Goal: Transaction & Acquisition: Purchase product/service

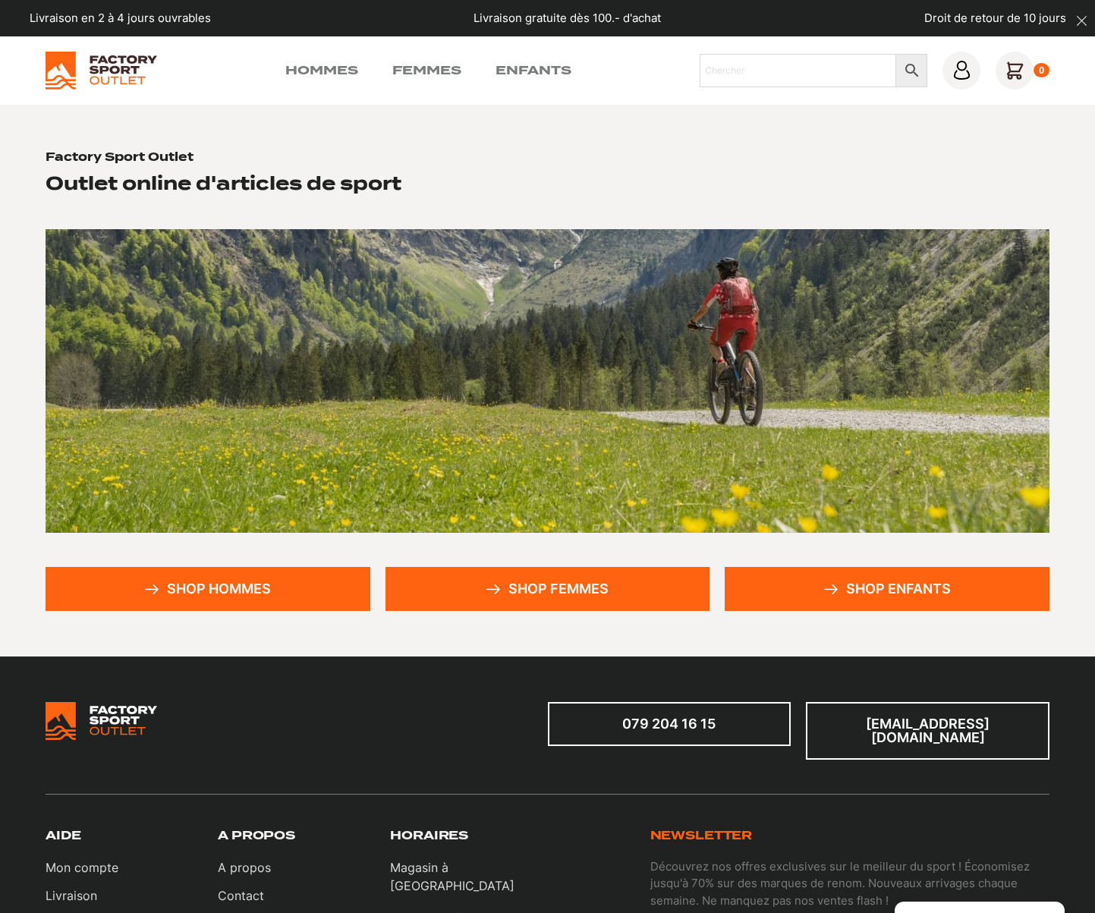
click at [238, 590] on link "Shop hommes" at bounding box center [208, 589] width 325 height 44
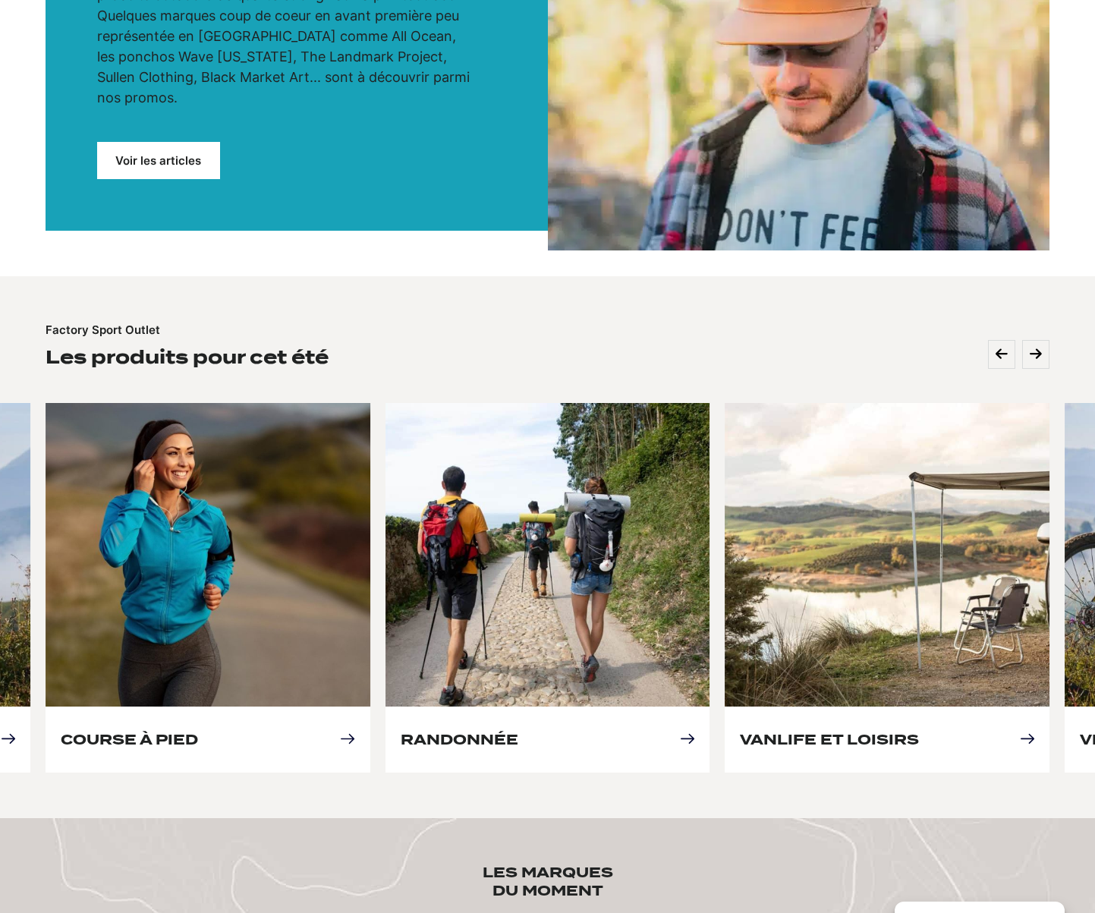
scroll to position [379, 0]
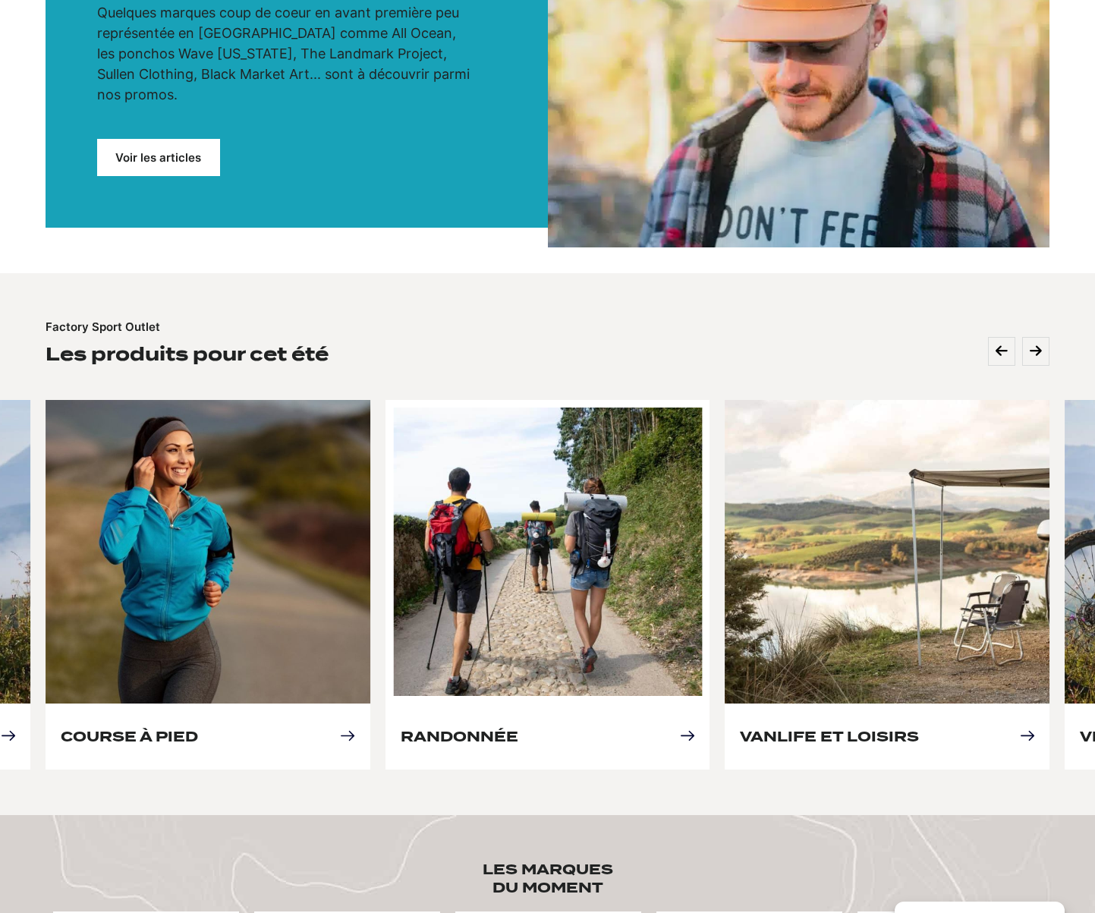
click at [458, 729] on link "Randonnée" at bounding box center [460, 737] width 118 height 16
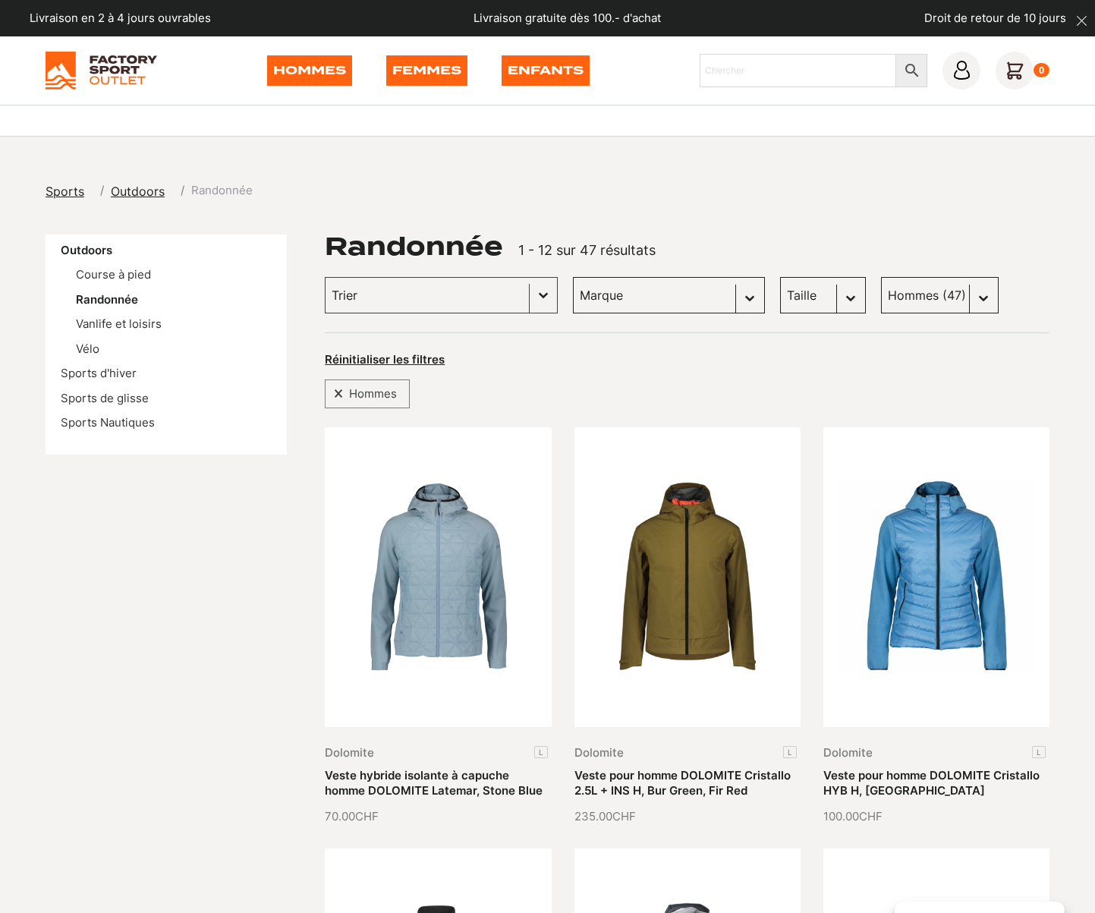
click at [820, 301] on select "Taille S (4) M (3) L (10) XL (3) 43 (2) 45.5 (3) 37.5 (0) 40.5 (2) 41 (2) 42 (2…" at bounding box center [823, 295] width 86 height 36
click at [780, 277] on select "Taille S (4) M (3) L (10) XL (3) 43 (2) 45.5 (3) 37.5 (0) 40.5 (2) 41 (2) 42 (2…" at bounding box center [823, 295] width 86 height 36
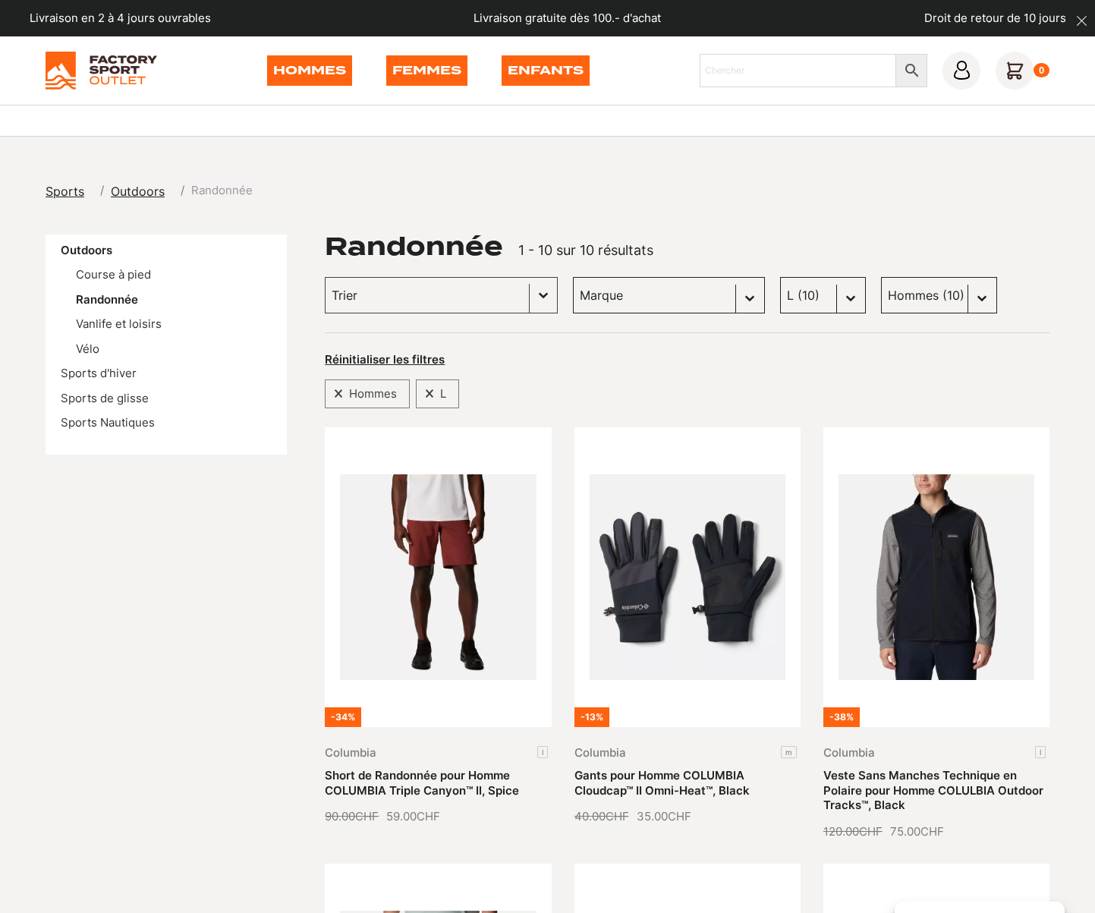
click at [804, 301] on select "Taille S (4) M (3) L (10) XL (3) 43 (2) 45.5 (3) 37.5 (0) 40.5 (2) 41 (2) 42 (2…" at bounding box center [823, 295] width 86 height 36
select select "m"
click at [780, 277] on select "Taille S (4) M (3) L (10) XL (3) 43 (2) 45.5 (3) 37.5 (0) 40.5 (2) 41 (2) 42 (2…" at bounding box center [823, 295] width 86 height 36
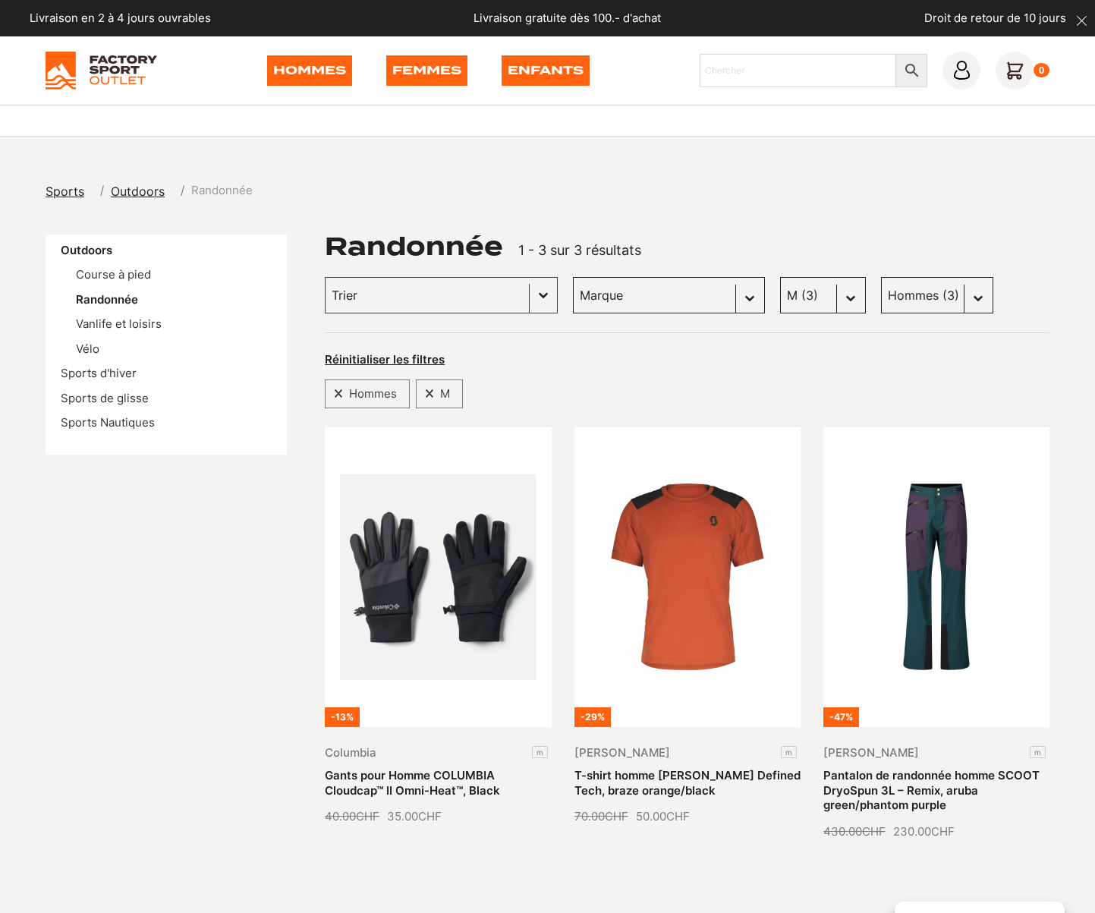
click at [810, 299] on select "Taille S (4) M (3) L (10) XL (3) 43 (2) 45.5 (3) 37.5 (0) 40.5 (2) 41 (2) 42 (2…" at bounding box center [823, 295] width 86 height 36
select select
click at [780, 277] on select "Taille S (4) M (3) L (10) XL (3) 43 (2) 45.5 (3) 37.5 (0) 40.5 (2) 41 (2) 42 (2…" at bounding box center [823, 295] width 86 height 36
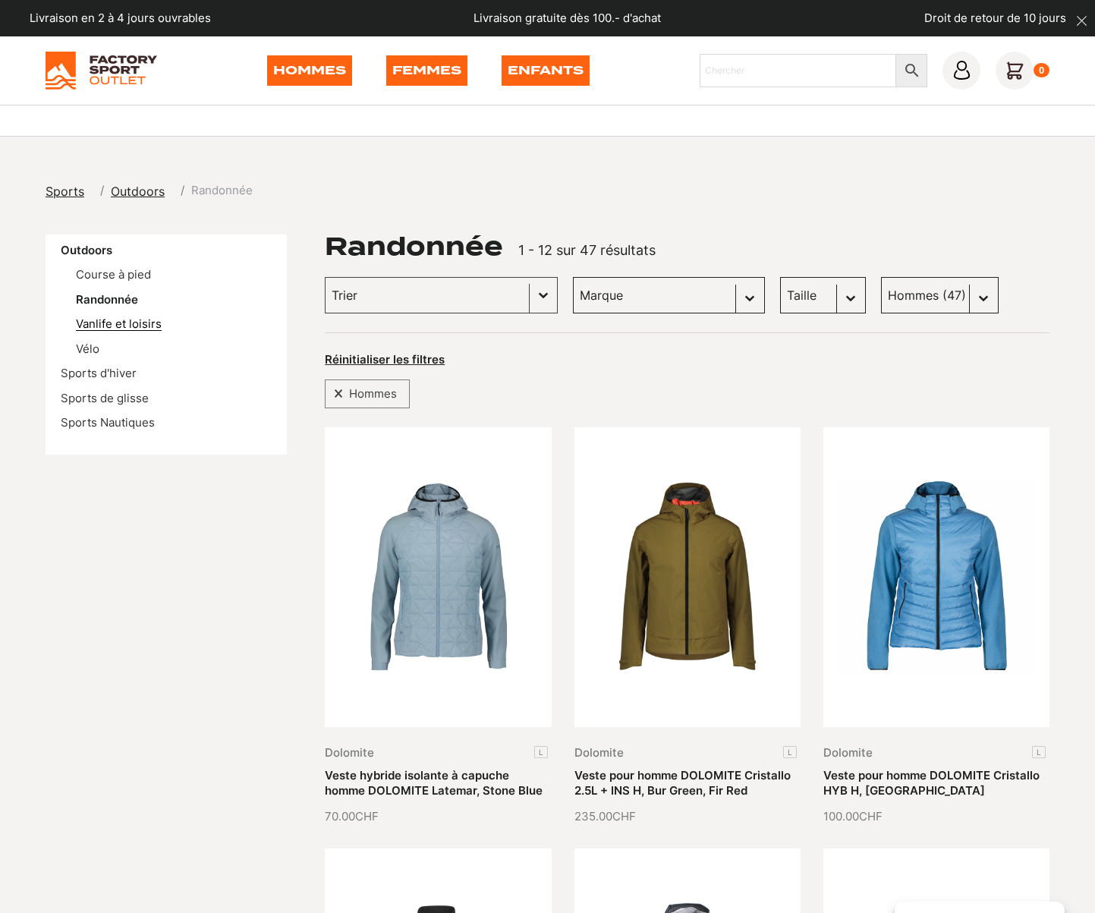
click at [109, 318] on link "Vanlife et loisirs" at bounding box center [119, 323] width 86 height 14
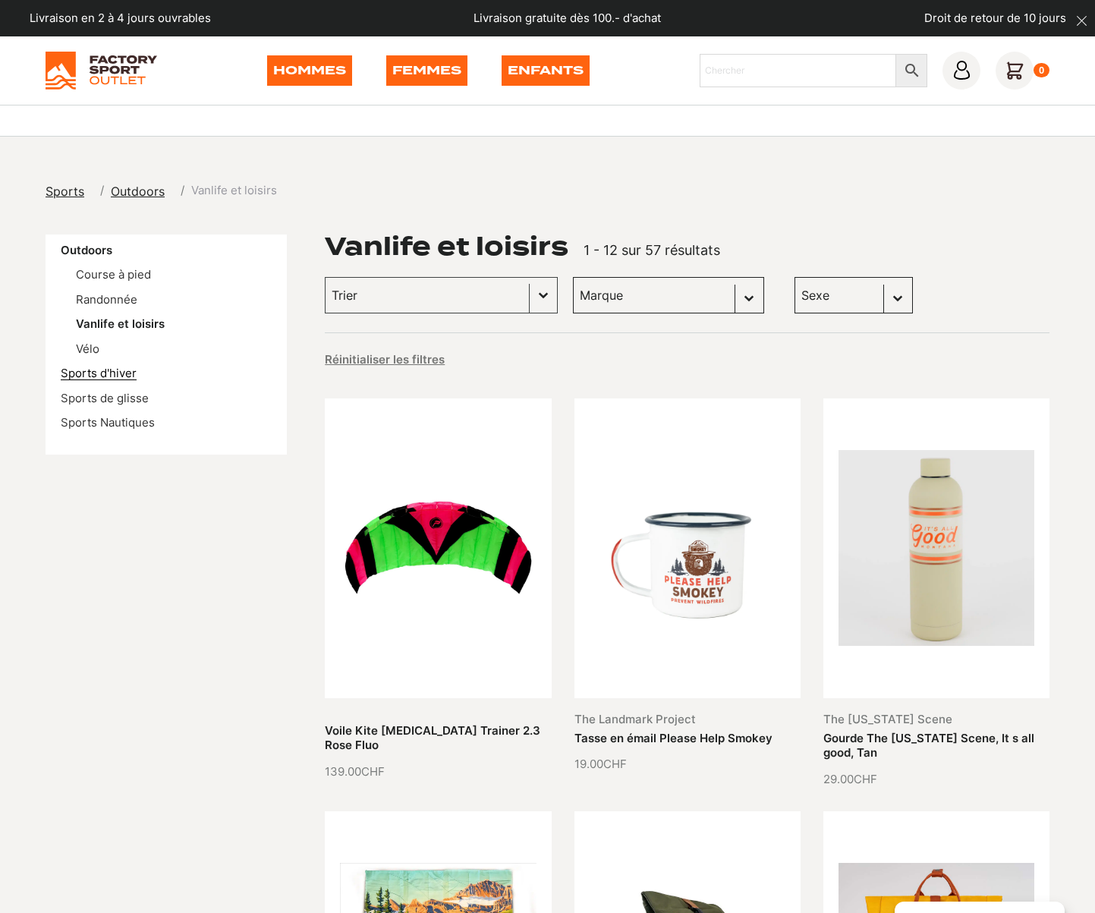
click at [120, 369] on link "Sports d'hiver" at bounding box center [99, 373] width 76 height 14
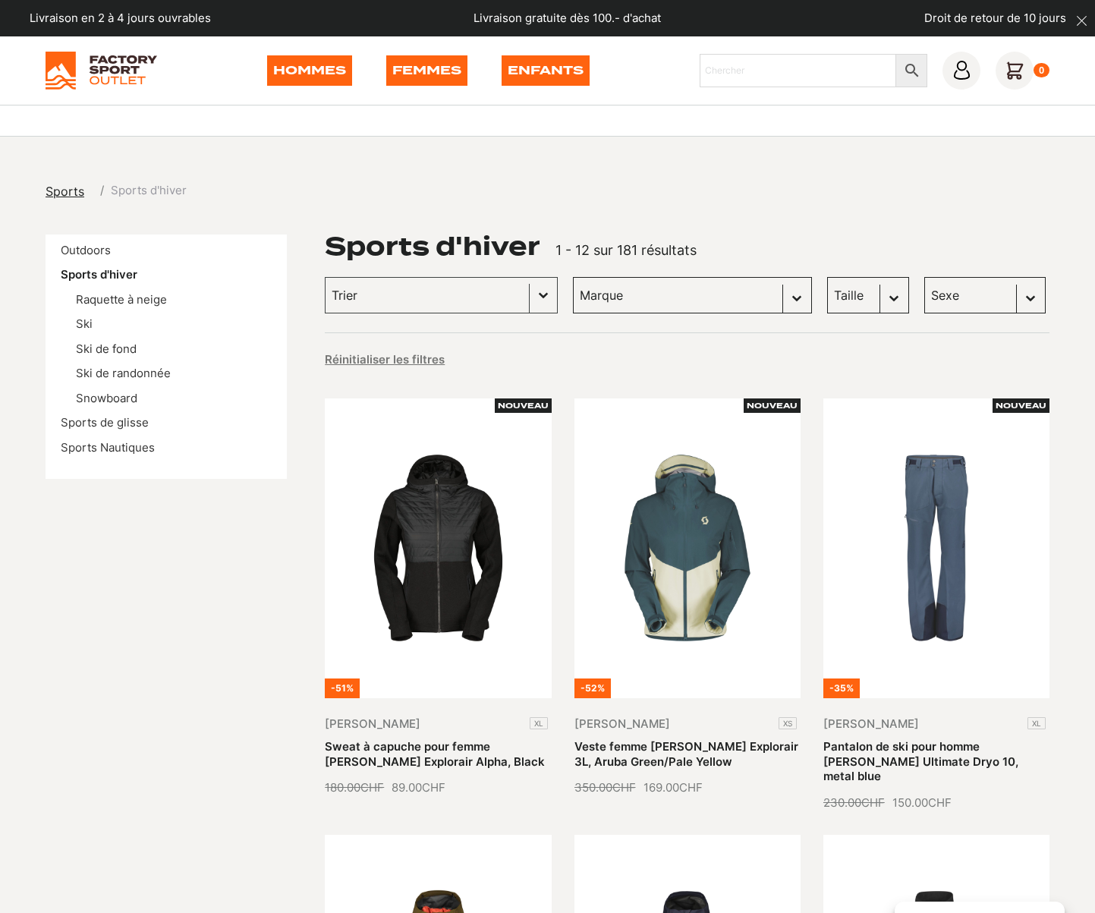
click at [936, 292] on select "Sexe Femmes (114) Hommes (101) Enfants (7)" at bounding box center [984, 295] width 121 height 36
select select "hommes"
click at [924, 277] on select "Sexe Femmes (114) Hommes (101) Enfants (7)" at bounding box center [984, 295] width 121 height 36
select select "hommes"
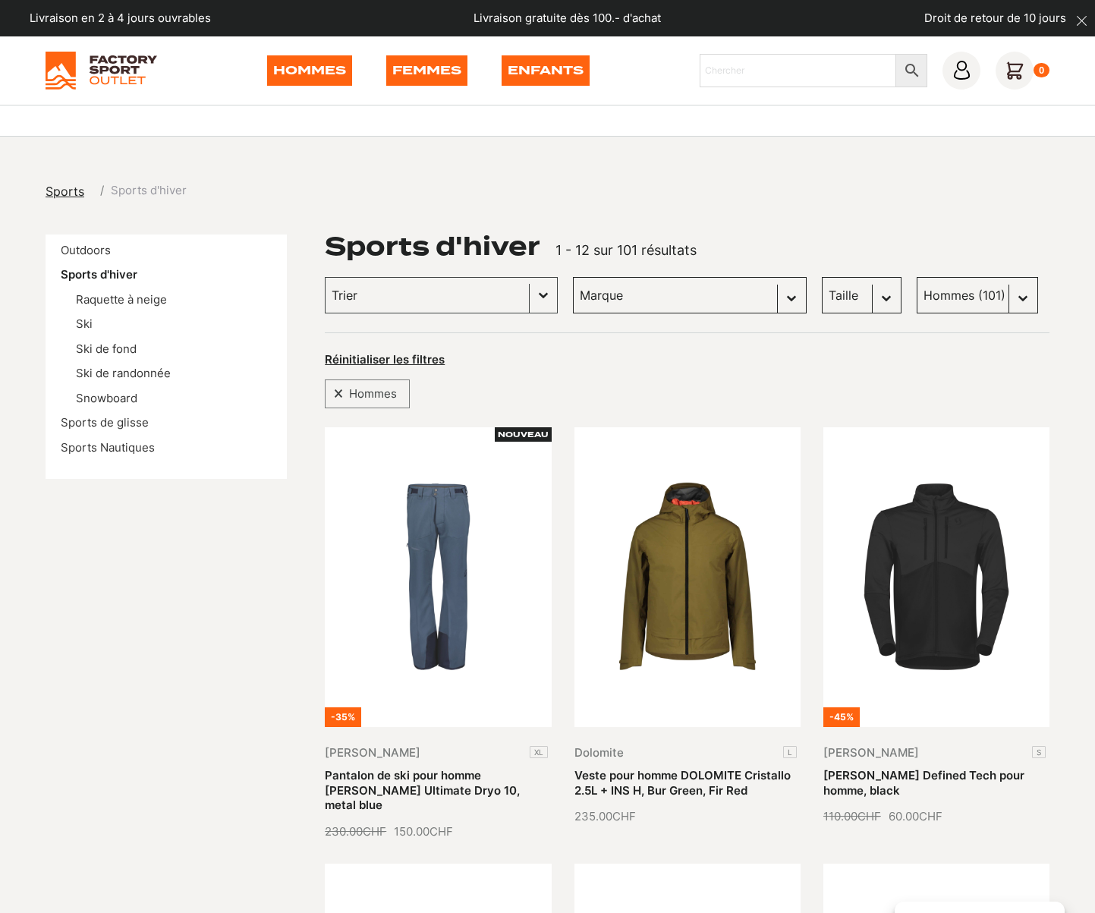
click at [822, 299] on select "Taille M (11) S (7) L (6) XL (4) XXL (1)" at bounding box center [862, 295] width 80 height 36
select select "l"
click at [822, 277] on select "Taille M (11) S (7) L (6) XL (4) XXL (1)" at bounding box center [862, 295] width 80 height 36
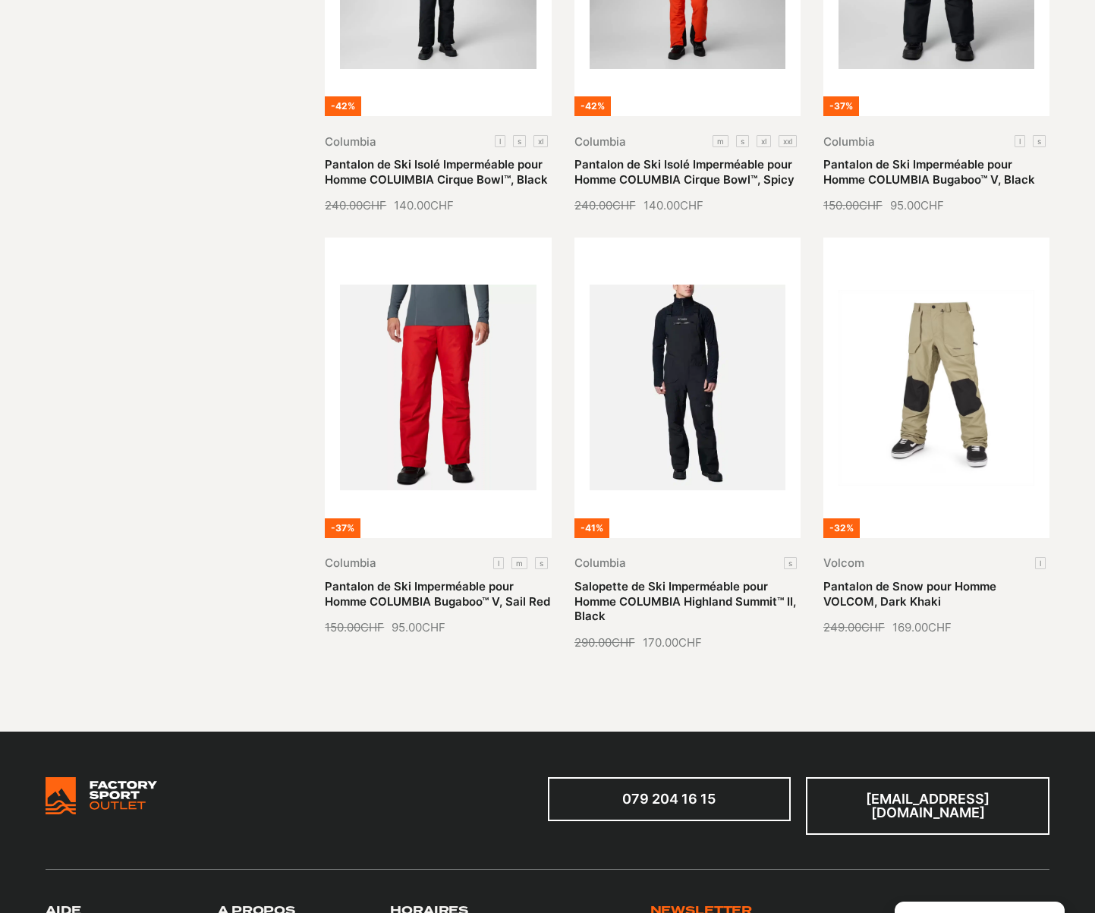
scroll to position [683, 0]
